Goal: Information Seeking & Learning: Learn about a topic

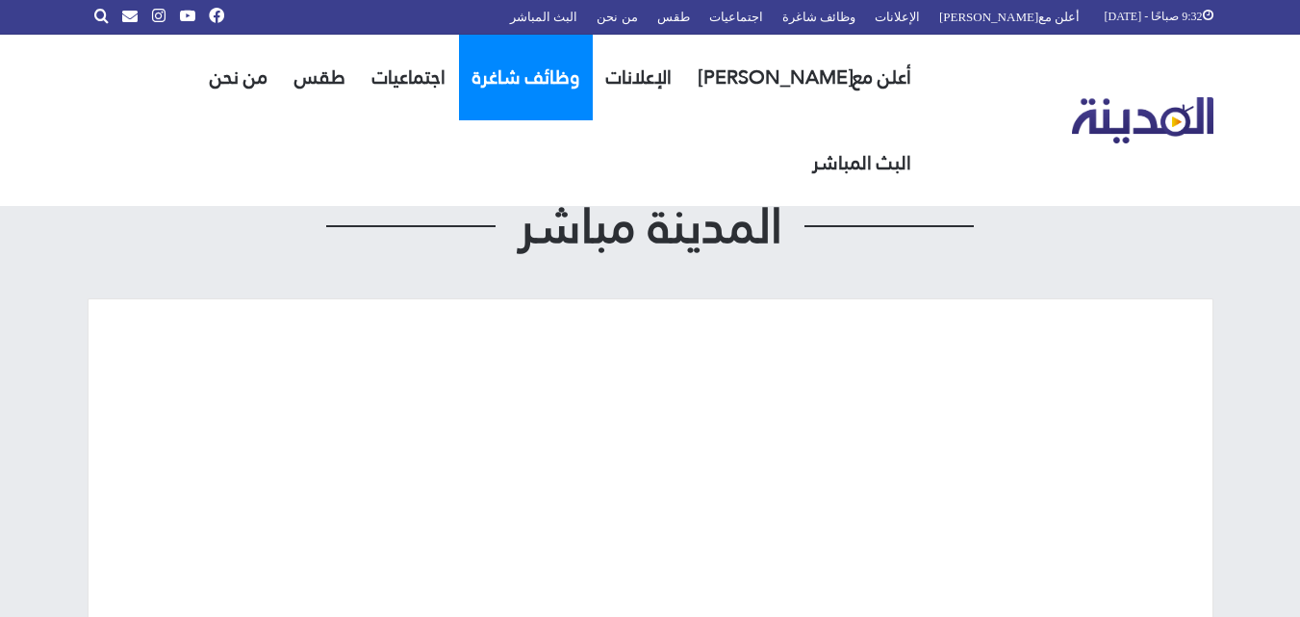
click at [508, 103] on link "وظائف شاغرة" at bounding box center [526, 78] width 134 height 86
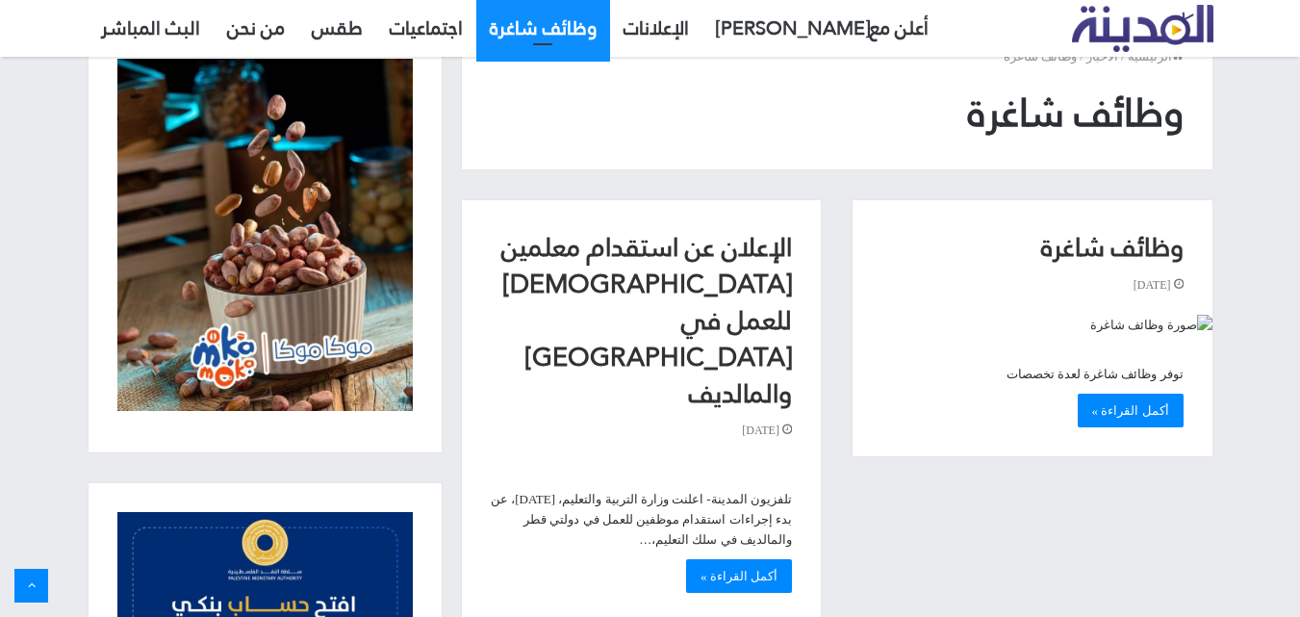
scroll to position [132, 0]
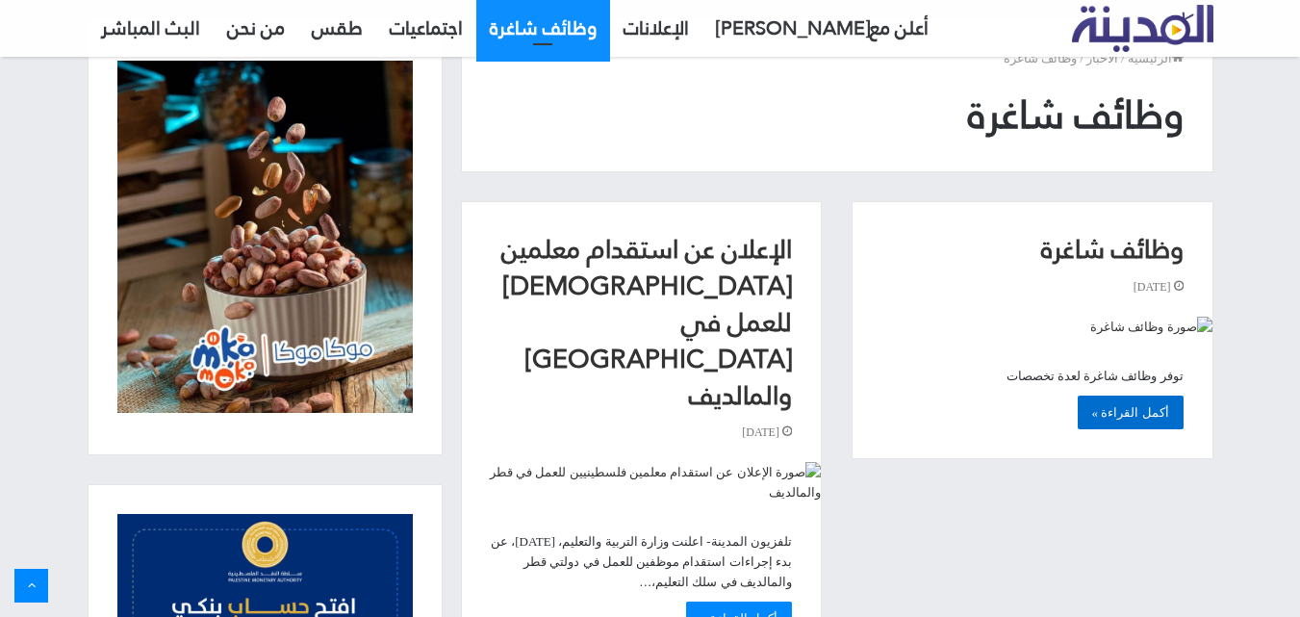
click at [1117, 418] on link "أكمل القراءة »" at bounding box center [1131, 413] width 106 height 34
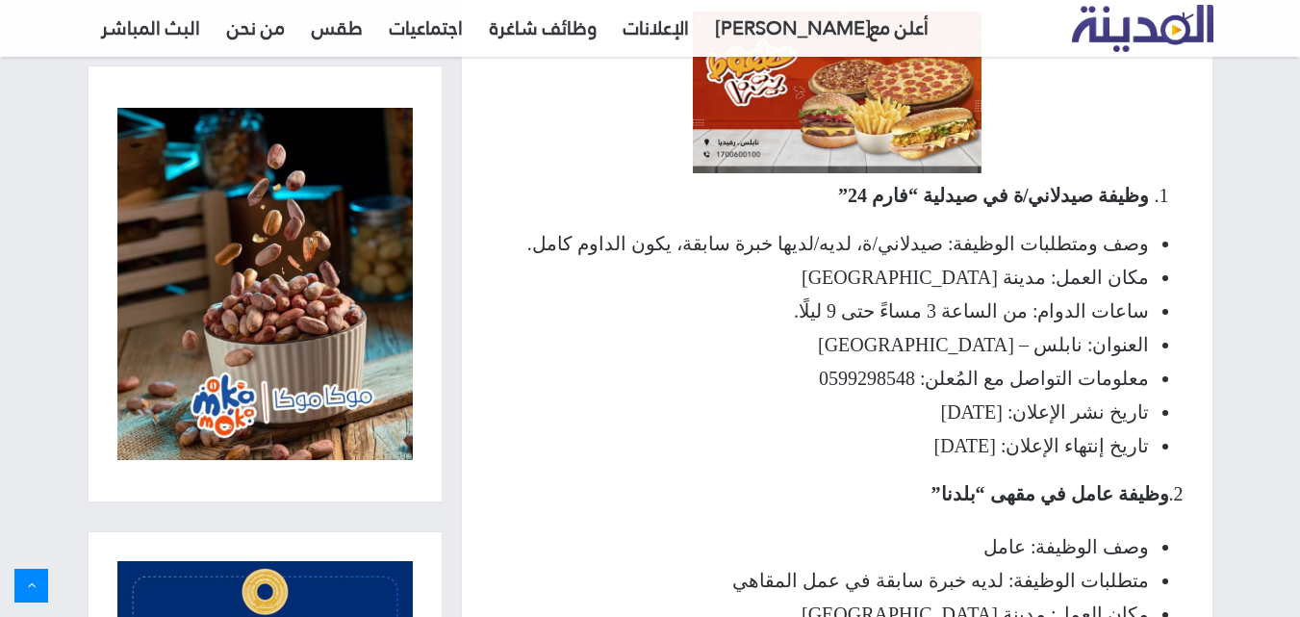
scroll to position [385, 0]
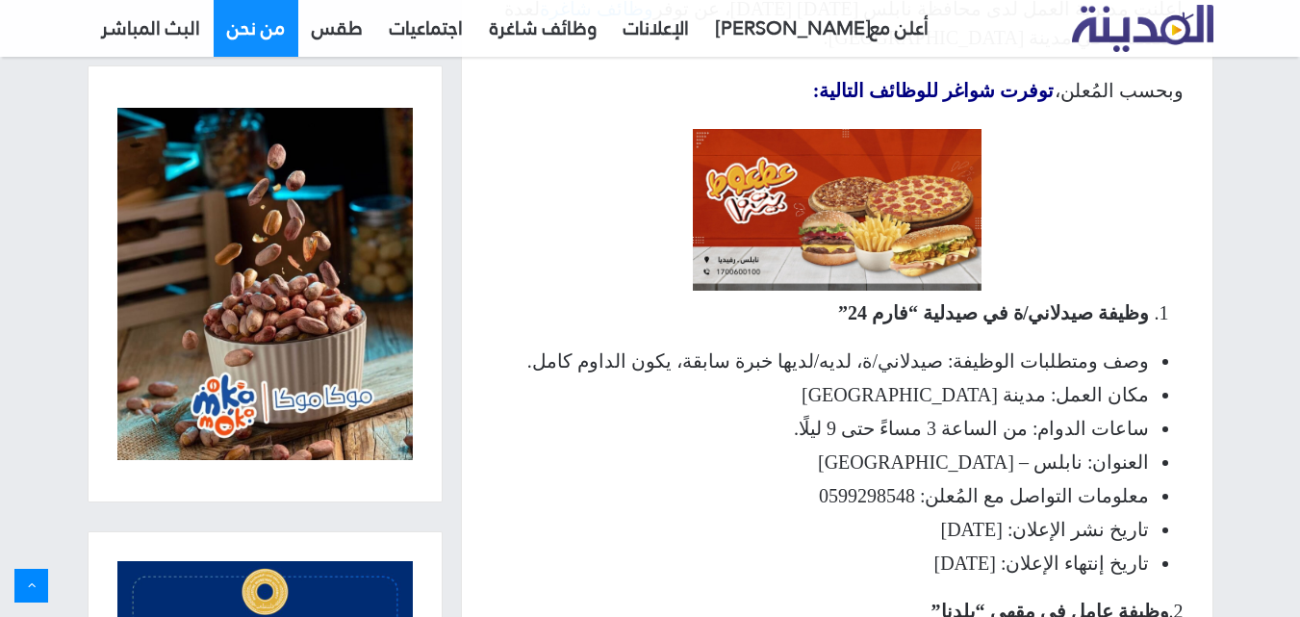
click at [257, 42] on link "من نحن" at bounding box center [256, 28] width 85 height 58
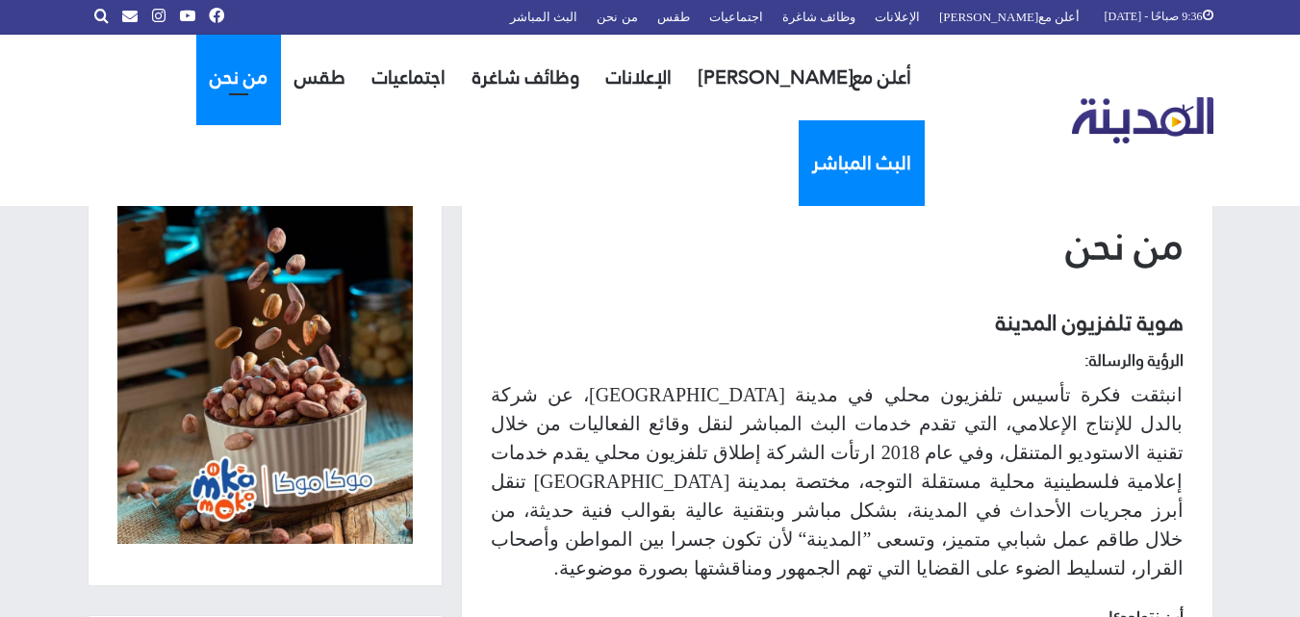
click at [799, 120] on link "البث المباشر" at bounding box center [862, 163] width 126 height 86
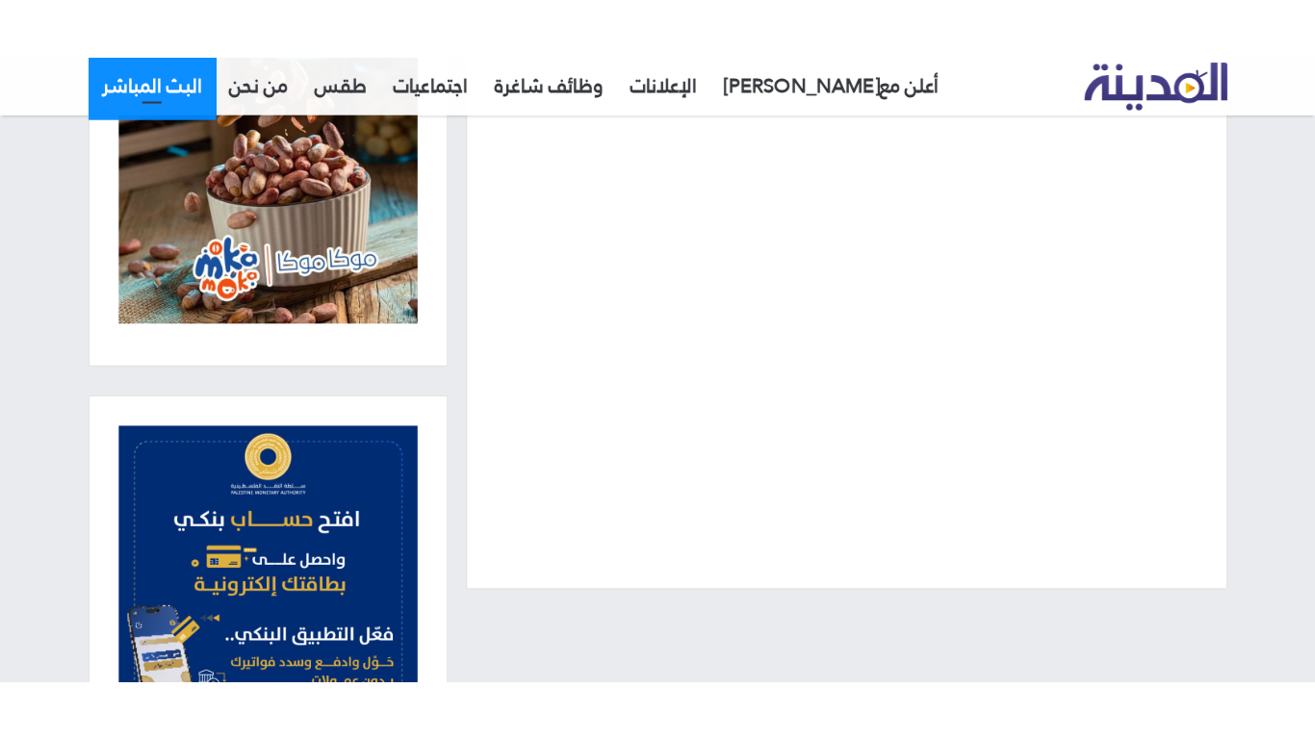
scroll to position [289, 0]
